Goal: Information Seeking & Learning: Learn about a topic

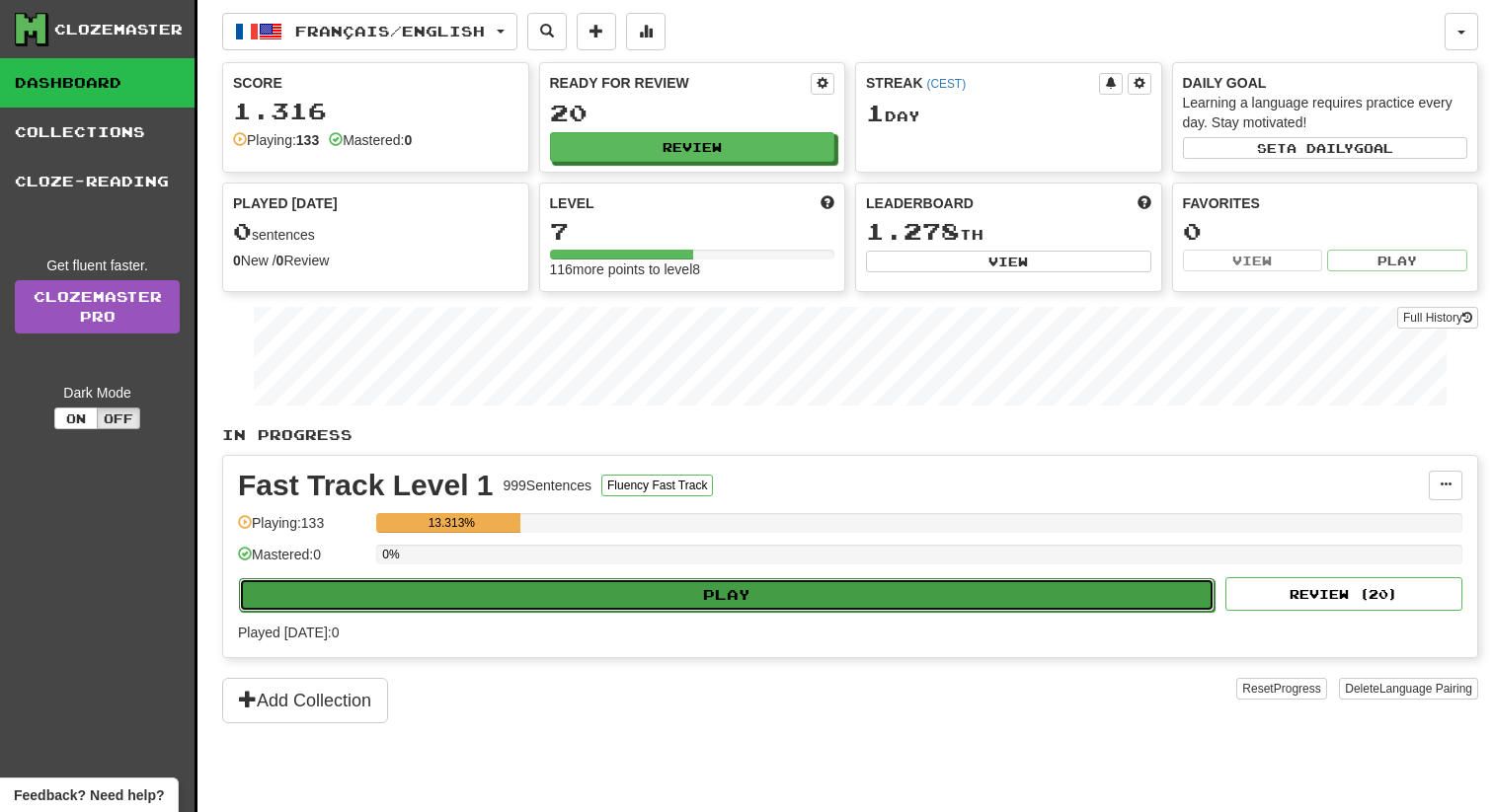
click at [766, 585] on button "Play" at bounding box center [727, 595] width 975 height 34
select select "**"
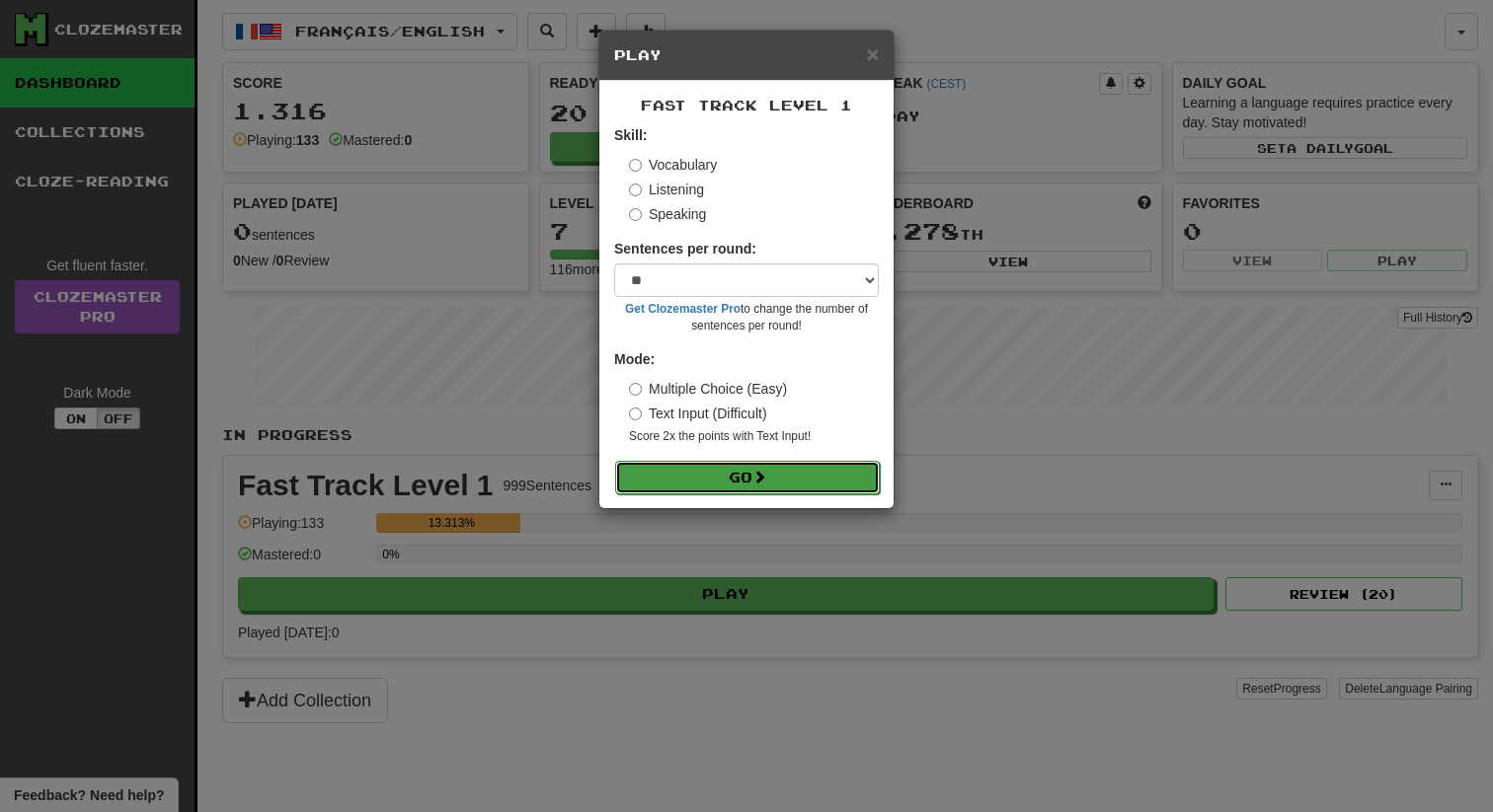
click at [741, 469] on button "Go" at bounding box center [747, 478] width 265 height 34
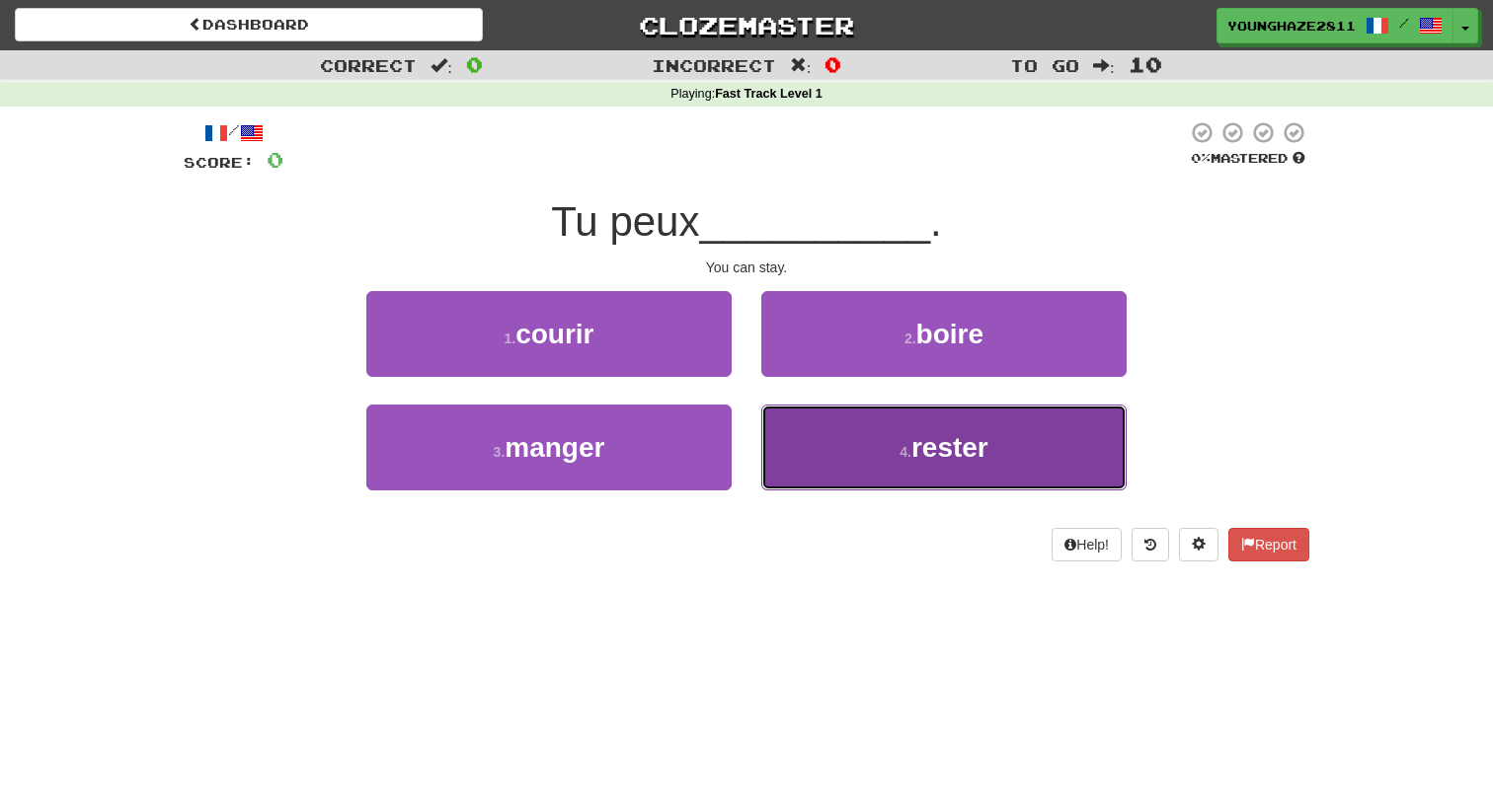
click at [890, 451] on button "4 . [PERSON_NAME]" at bounding box center [944, 448] width 365 height 86
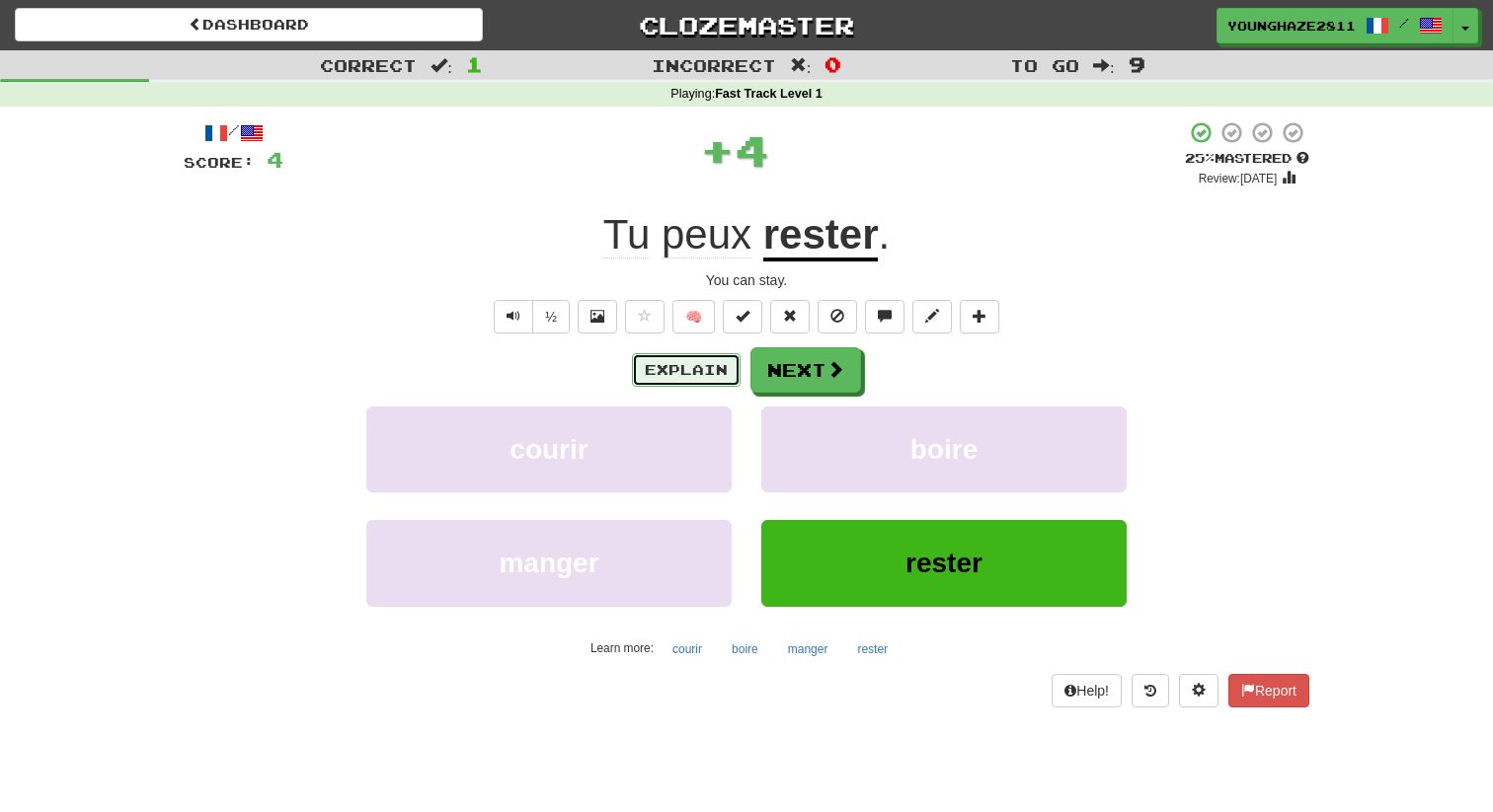
click at [673, 362] on button "Explain" at bounding box center [686, 370] width 108 height 34
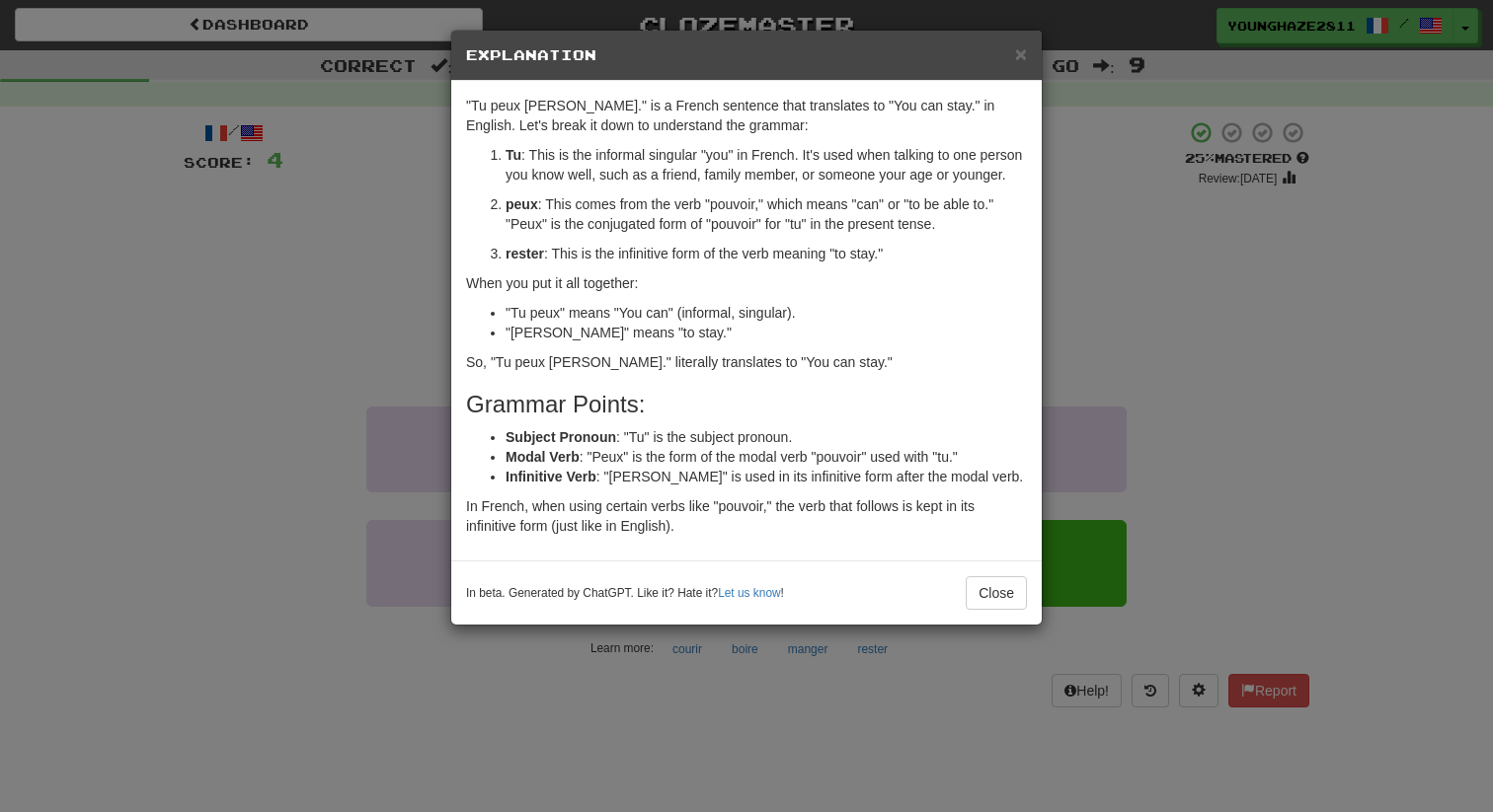
click at [1186, 229] on div "× Explanation "Tu peux [PERSON_NAME]." is a French sentence that translates to …" at bounding box center [746, 406] width 1493 height 812
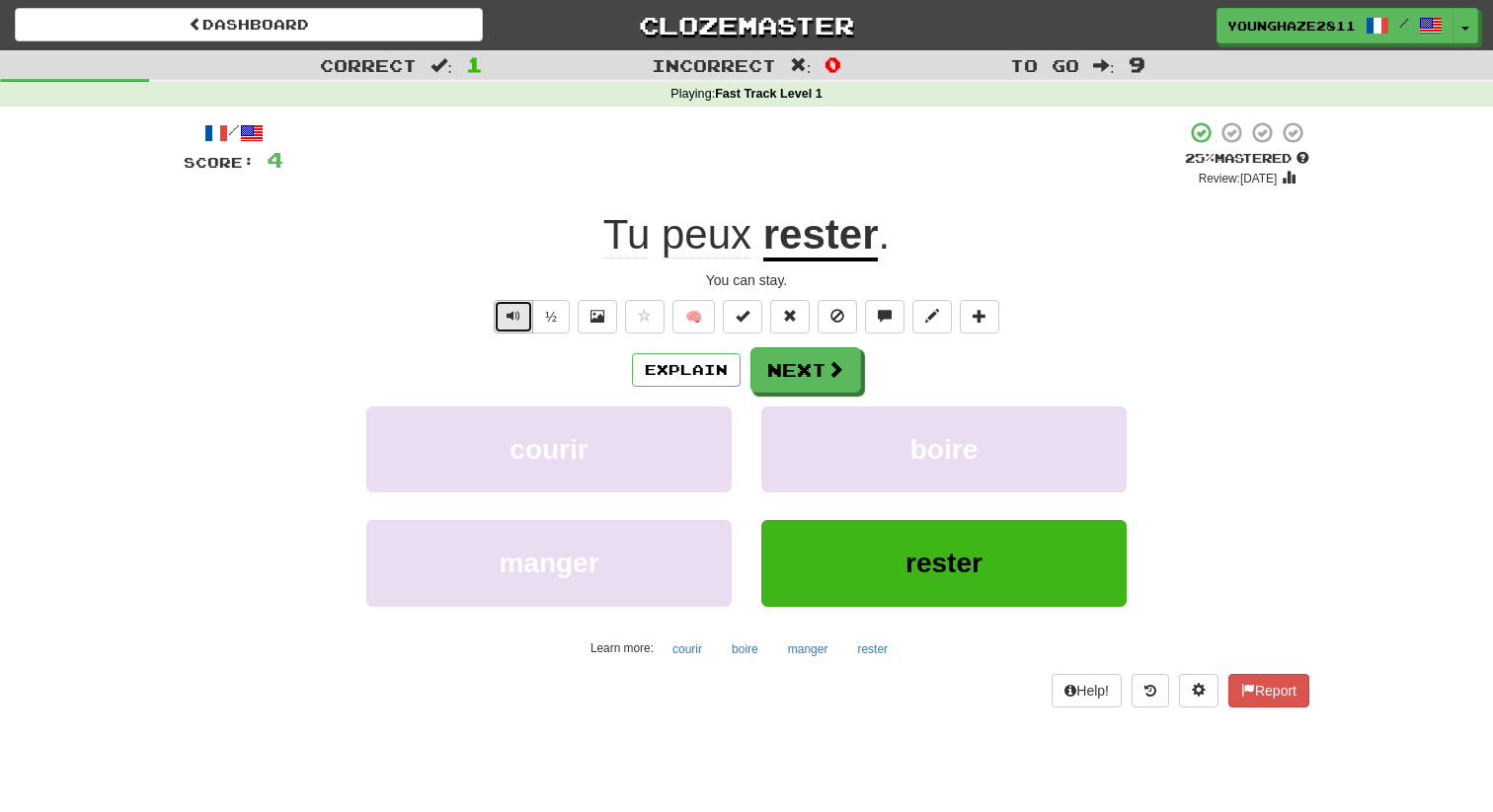
click at [521, 319] on span "Text-to-speech controls" at bounding box center [514, 315] width 14 height 14
click at [814, 376] on button "Next" at bounding box center [806, 371] width 110 height 46
